Goal: Information Seeking & Learning: Find contact information

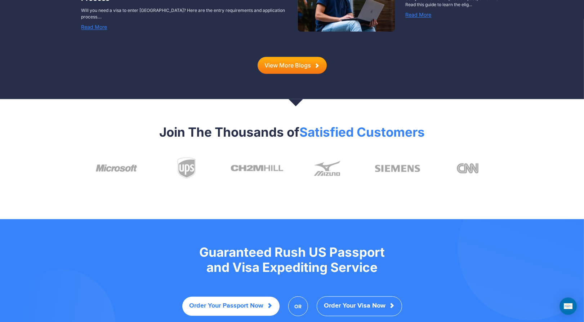
scroll to position [1466, 0]
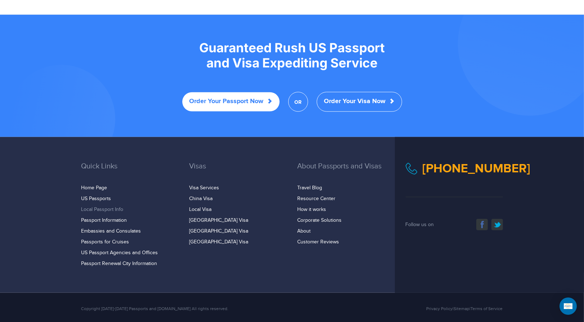
click at [90, 206] on link "Local Passport Info" at bounding box center [102, 209] width 42 height 6
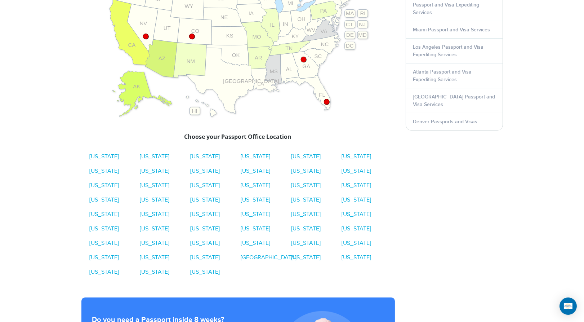
scroll to position [336, 0]
click at [300, 226] on link "Ohio" at bounding box center [306, 228] width 30 height 7
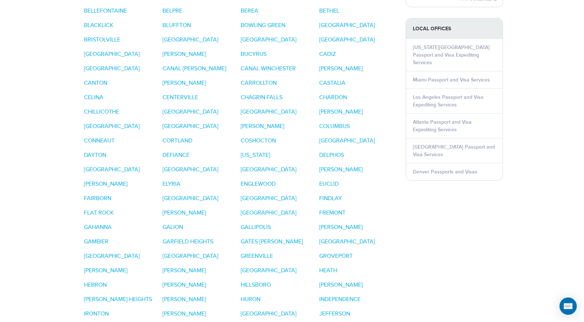
scroll to position [650, 0]
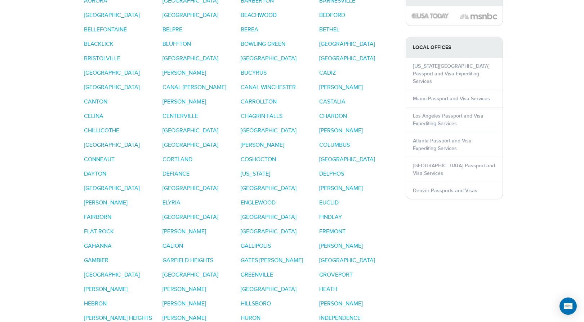
click at [103, 142] on link "CLEVELAND" at bounding box center [112, 145] width 56 height 7
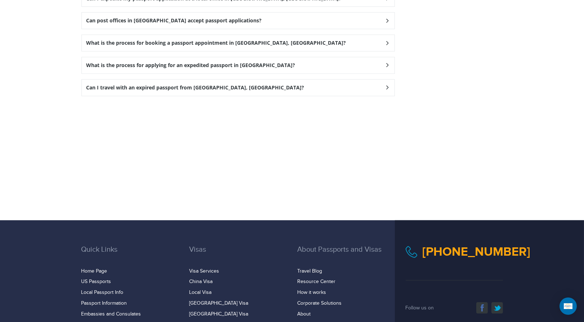
scroll to position [1190, 0]
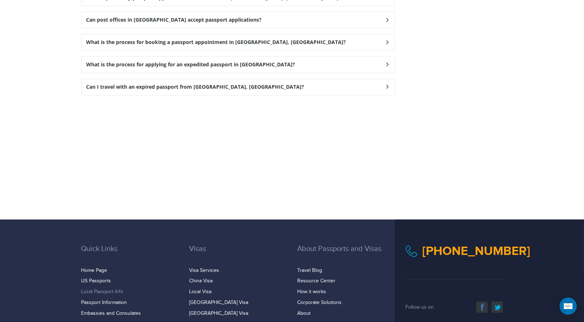
click at [98, 289] on link "Local Passport Info" at bounding box center [102, 292] width 42 height 6
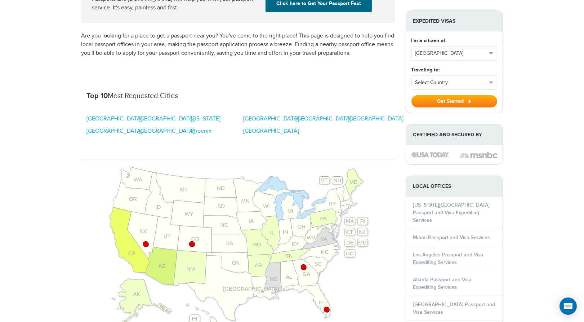
scroll to position [130, 0]
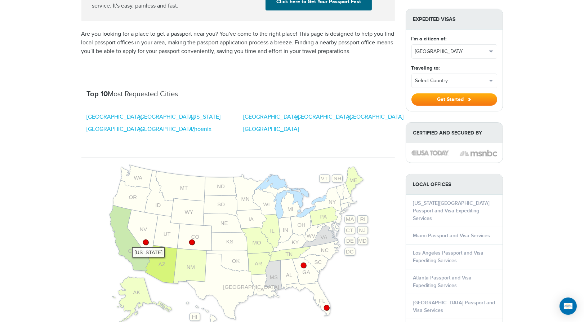
click at [129, 242] on icon at bounding box center [129, 238] width 40 height 66
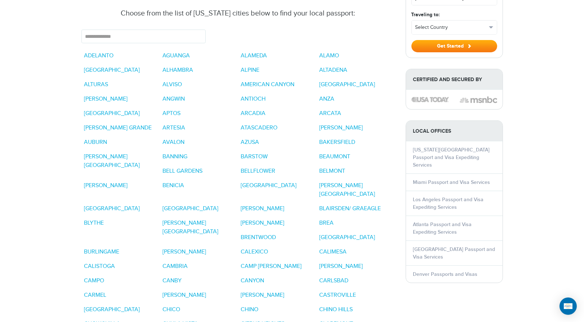
scroll to position [573, 0]
click at [97, 53] on link "ADELANTO" at bounding box center [99, 56] width 30 height 7
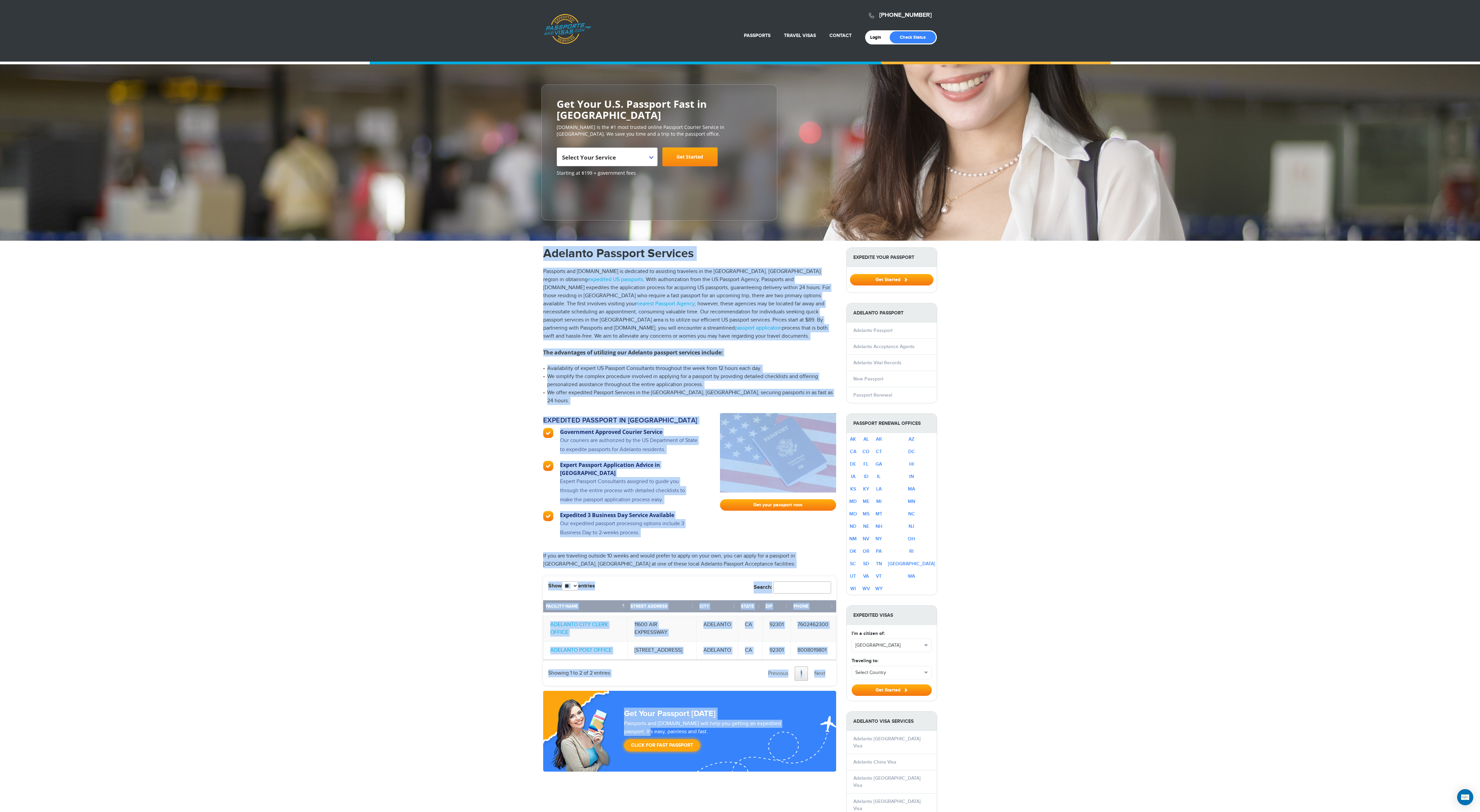
drag, startPoint x: 526, startPoint y: 234, endPoint x: 785, endPoint y: 699, distance: 532.3
click at [545, 300] on div "720-790-6494 Passports & Visas.com Login Check Status Passports Passport Renewa…" at bounding box center [740, 638] width 1480 height 1277
click at [445, 300] on div "720-790-6494 Passports & Visas.com Login Check Status Passports Passport Renewa…" at bounding box center [740, 638] width 1480 height 1277
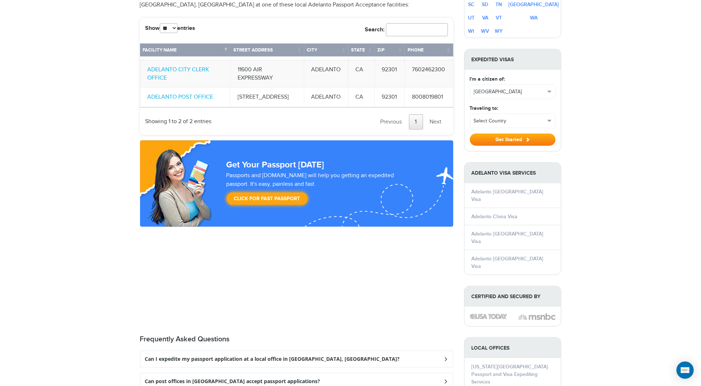
scroll to position [582, 0]
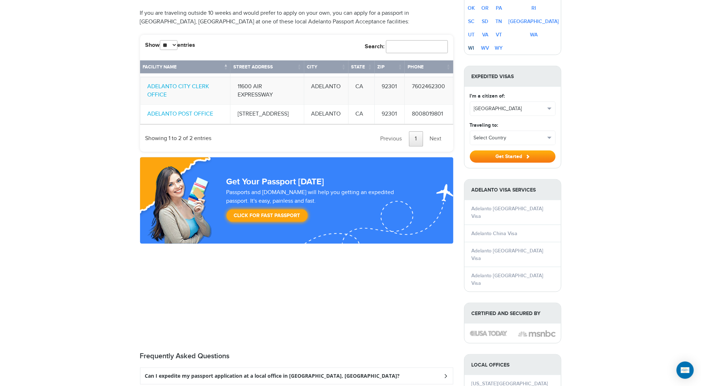
click at [475, 45] on link "WI" at bounding box center [472, 48] width 6 height 6
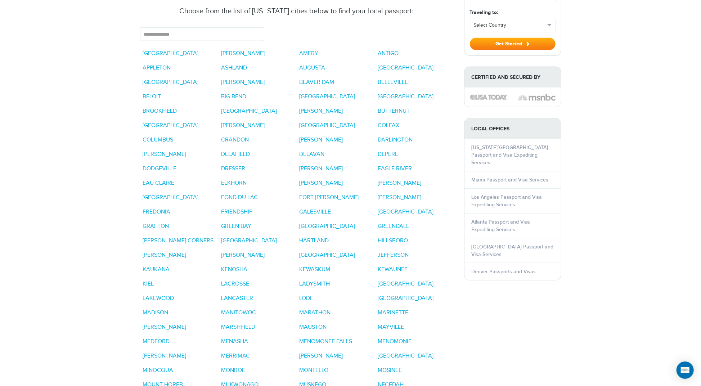
scroll to position [623, 0]
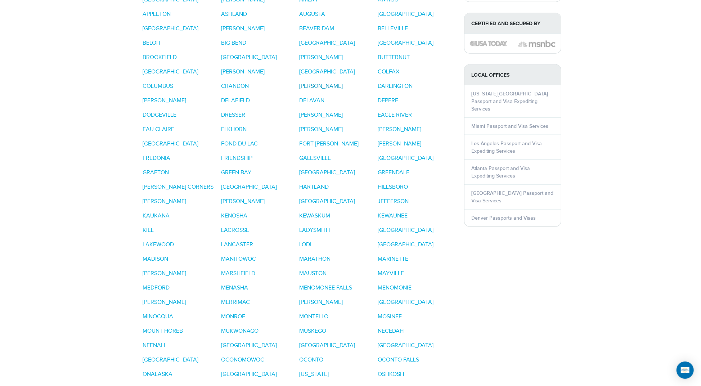
click at [316, 83] on link "CUSTER" at bounding box center [322, 86] width 44 height 7
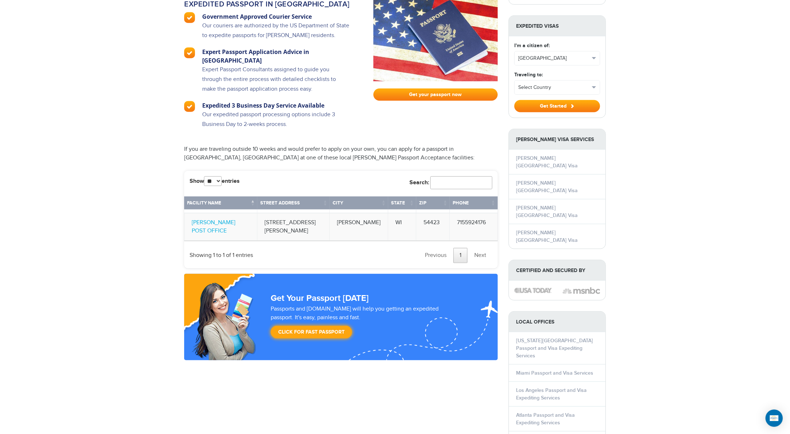
scroll to position [544, 0]
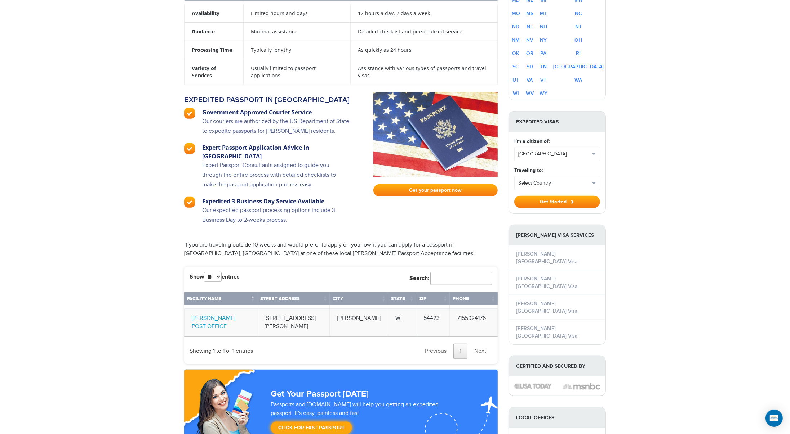
click at [231, 315] on link "CUSTER POST OFFICE" at bounding box center [214, 322] width 44 height 15
